Goal: Task Accomplishment & Management: Use online tool/utility

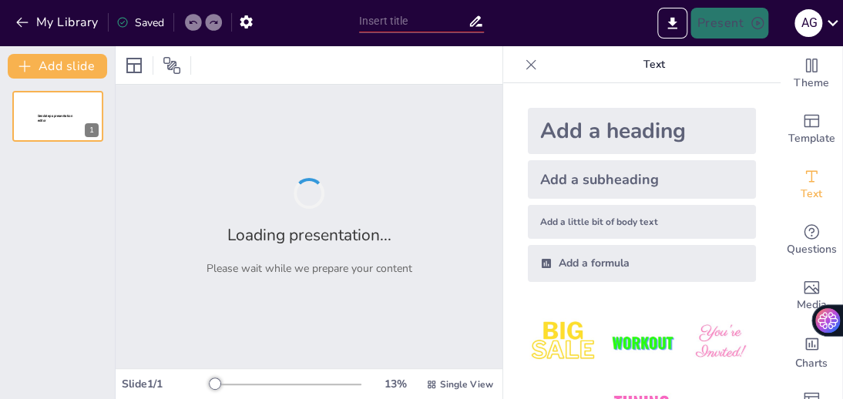
type input "[MEDICAL_DATA]: Un Enfoque Biosocial y Educativo desde la Enfermería"
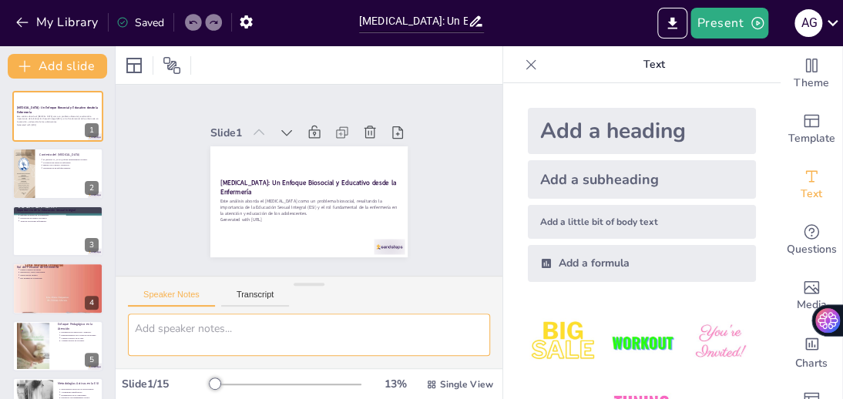
click at [431, 353] on textarea at bounding box center [309, 335] width 362 height 42
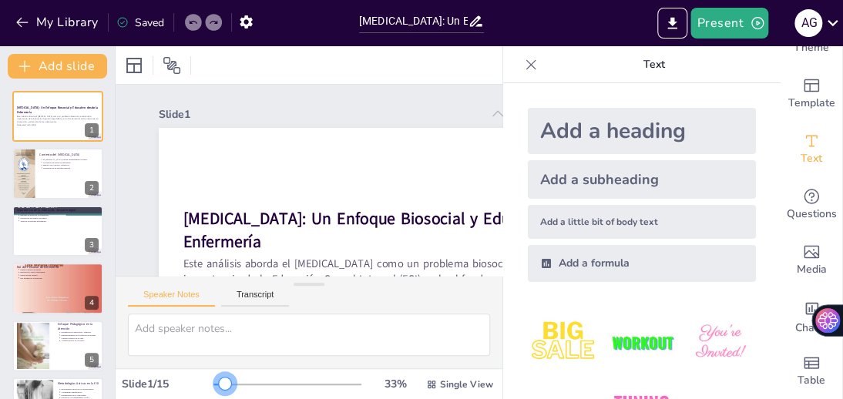
drag, startPoint x: 201, startPoint y: 380, endPoint x: 225, endPoint y: 383, distance: 24.1
click at [225, 383] on div at bounding box center [288, 385] width 148 height 12
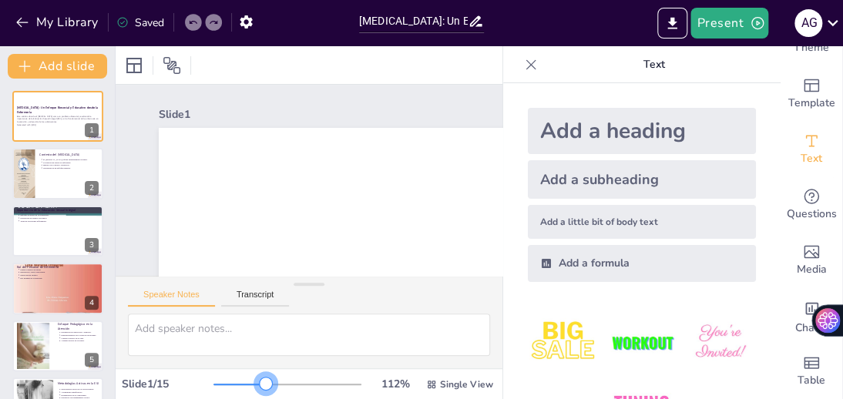
drag, startPoint x: 225, startPoint y: 383, endPoint x: 254, endPoint y: 386, distance: 28.7
click at [260, 386] on div at bounding box center [266, 384] width 12 height 12
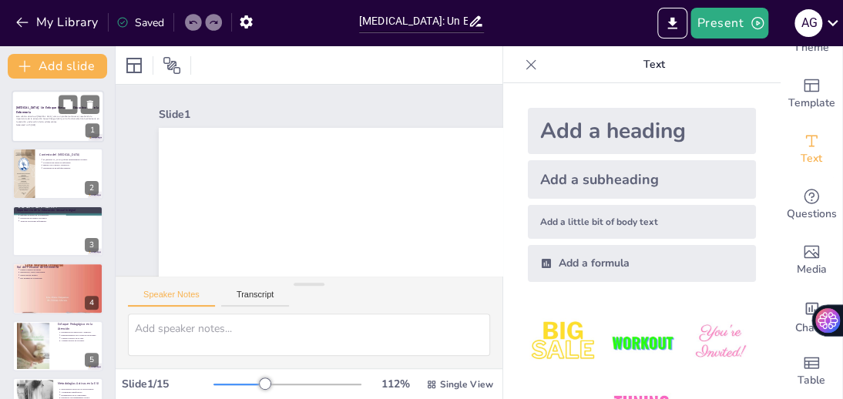
click at [56, 119] on p "Este análisis aborda el [MEDICAL_DATA] como un problema biosocial, resaltando l…" at bounding box center [57, 119] width 83 height 8
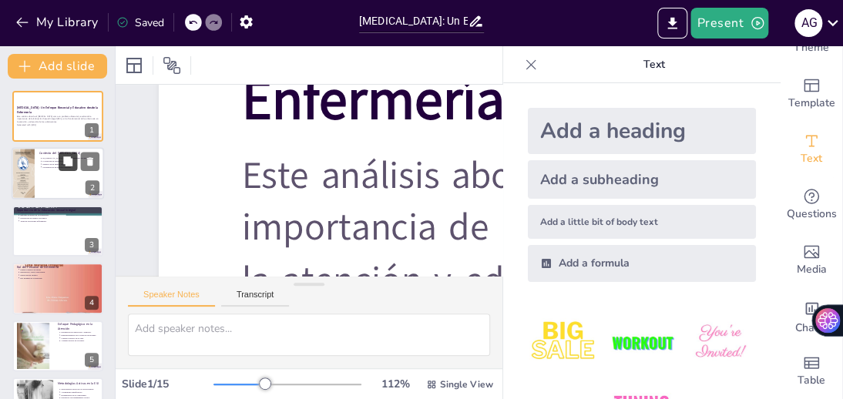
click at [59, 159] on button at bounding box center [68, 162] width 19 height 19
type textarea "La desigualdad social es un factor clave que influye en el [MEDICAL_DATA]. Las …"
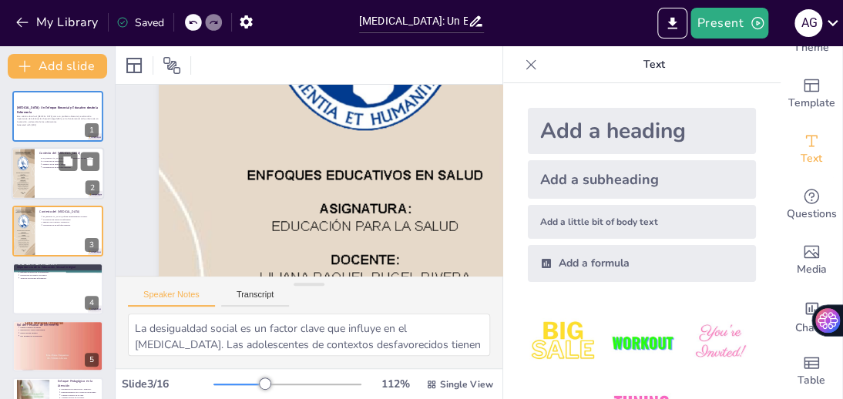
click at [49, 160] on p "La educación sexual es deficiente." at bounding box center [71, 161] width 57 height 3
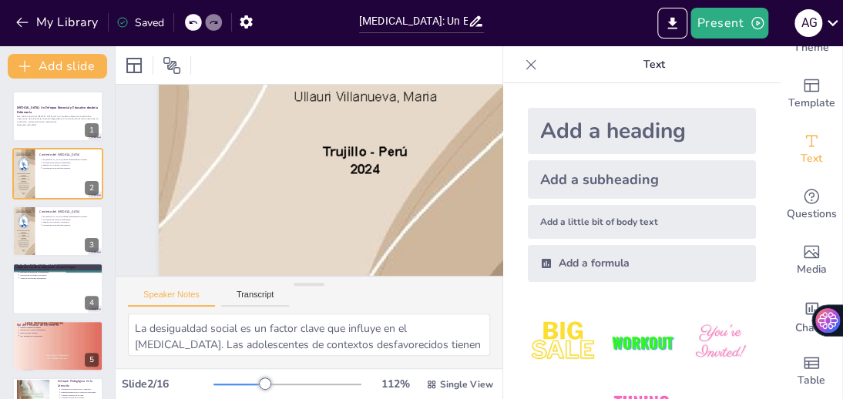
scroll to position [0, 0]
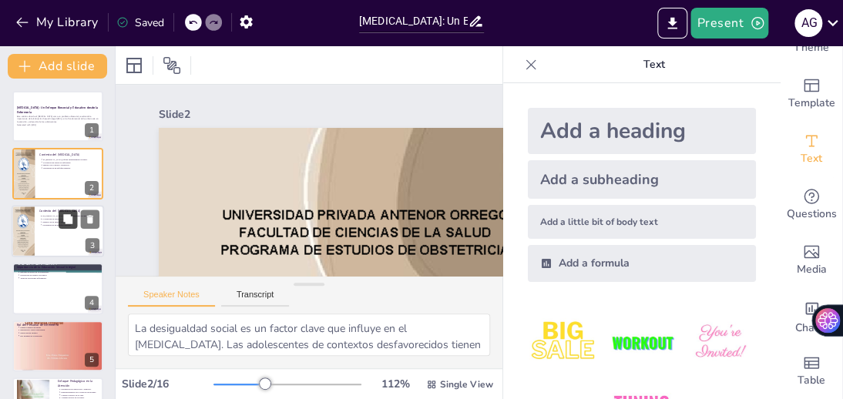
click at [61, 211] on button at bounding box center [68, 219] width 19 height 19
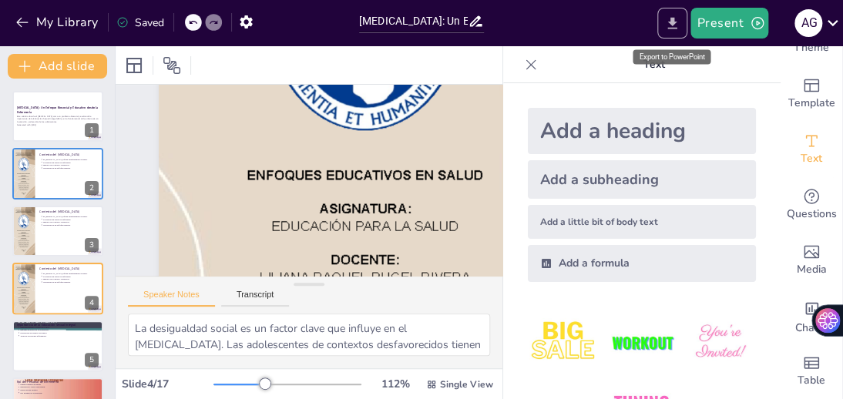
click at [677, 22] on icon "Export to PowerPoint" at bounding box center [673, 23] width 16 height 16
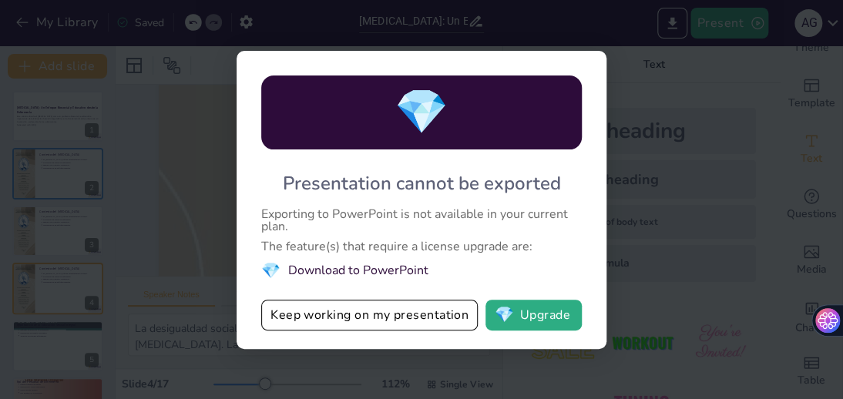
click at [330, 268] on li "💎 Download to PowerPoint" at bounding box center [421, 271] width 321 height 21
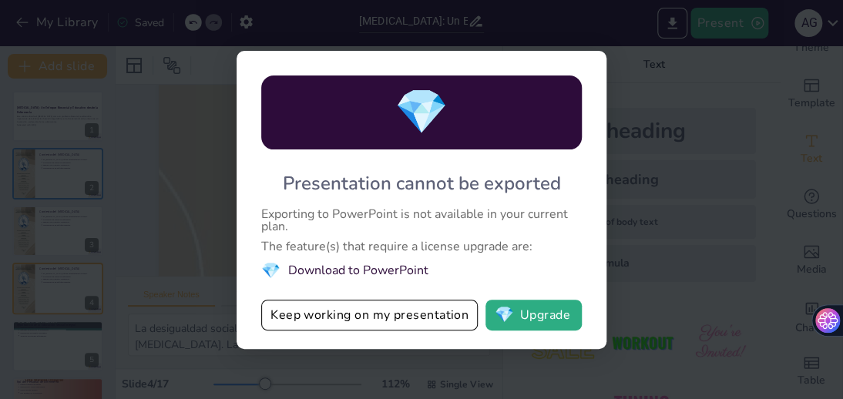
click at [698, 140] on div "💎 Presentation cannot be exported Exporting to PowerPoint is not available in y…" at bounding box center [421, 199] width 843 height 399
